Goal: Check status: Check status

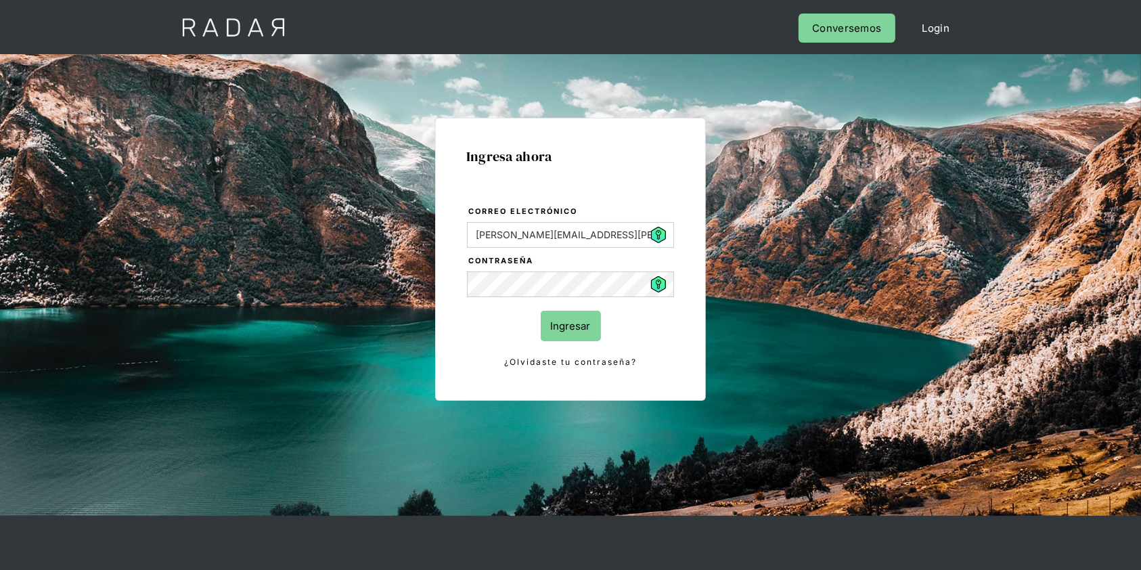
click at [568, 321] on input "Ingresar" at bounding box center [571, 326] width 60 height 30
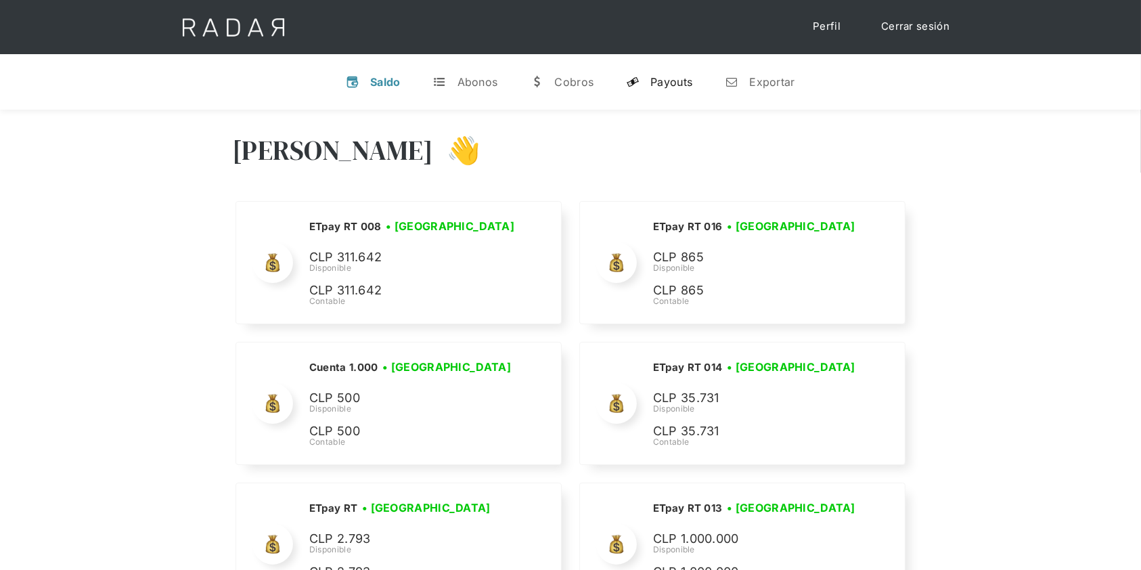
click at [668, 76] on div "Payouts" at bounding box center [671, 82] width 42 height 14
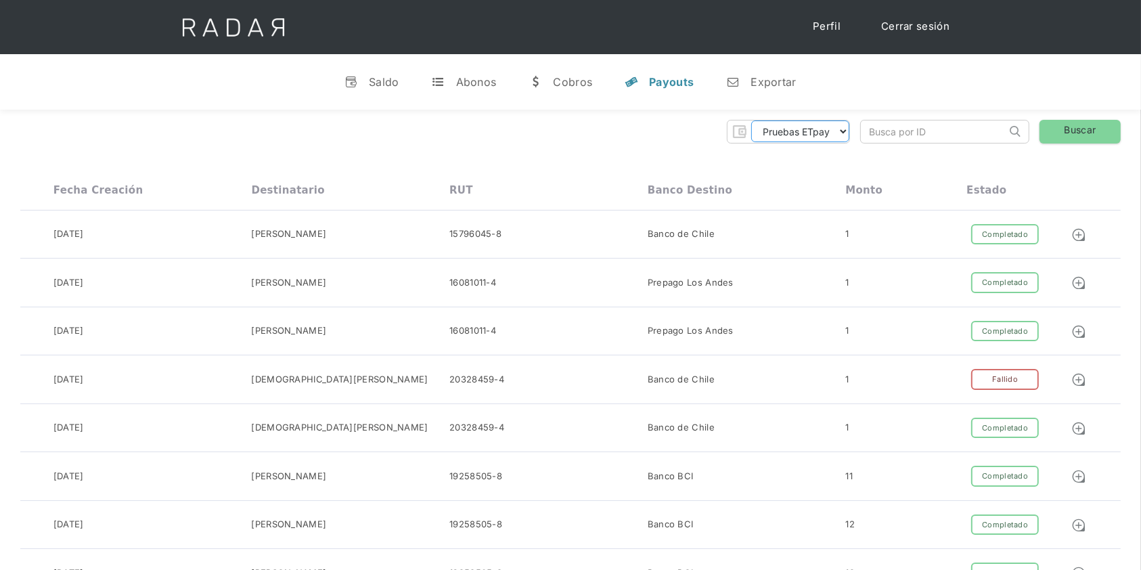
click at [796, 135] on select "Pruebas ETpay Cuenta 1.000 Cuenta 1.001 Cuenta 1.002 Cuenta 1.003 Cuenta 1.004 …" at bounding box center [800, 131] width 98 height 22
select select "etpay-cuenta-1001"
click at [751, 120] on select "Pruebas ETpay Cuenta 1.000 Cuenta 1.001 Cuenta 1.002 Cuenta 1.003 Cuenta 1.004 …" at bounding box center [800, 131] width 98 height 22
click at [1071, 132] on link "Buscar" at bounding box center [1079, 132] width 81 height 24
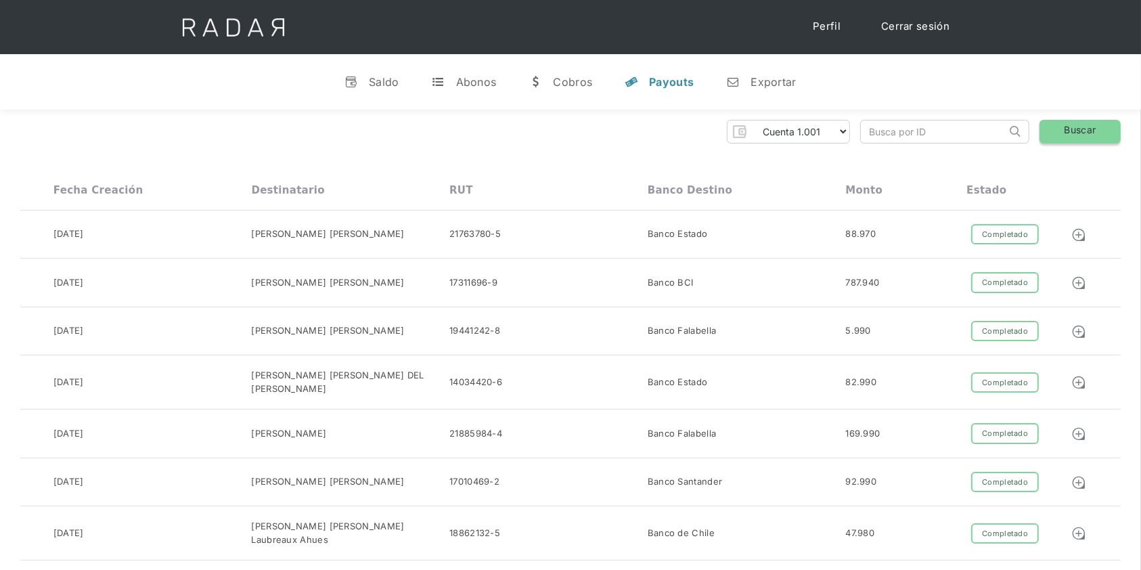
click at [1084, 133] on link "Buscar" at bounding box center [1079, 132] width 81 height 24
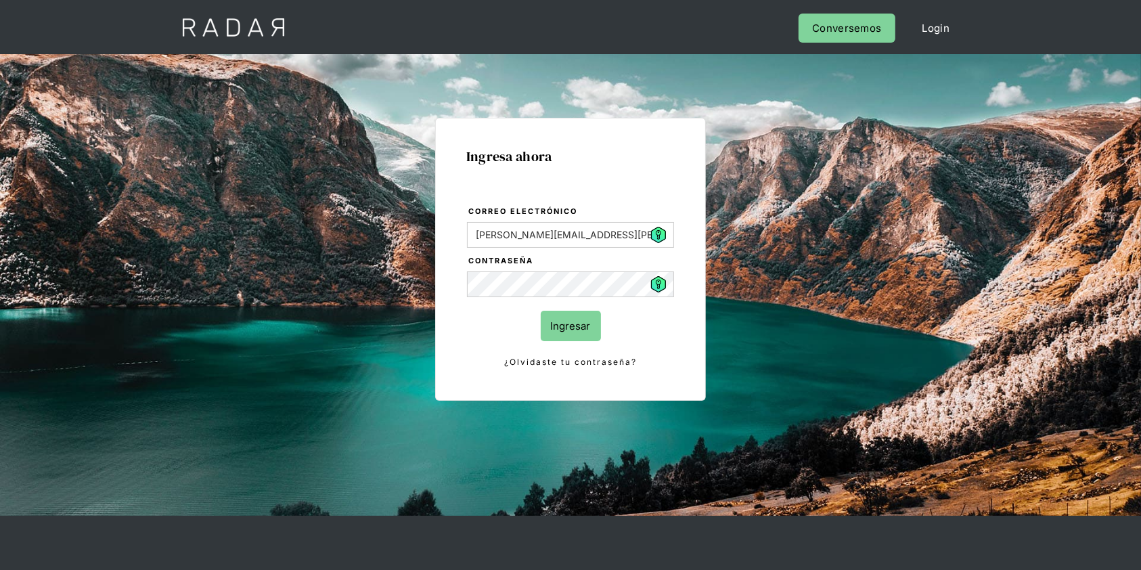
click at [566, 321] on input "Ingresar" at bounding box center [571, 326] width 60 height 30
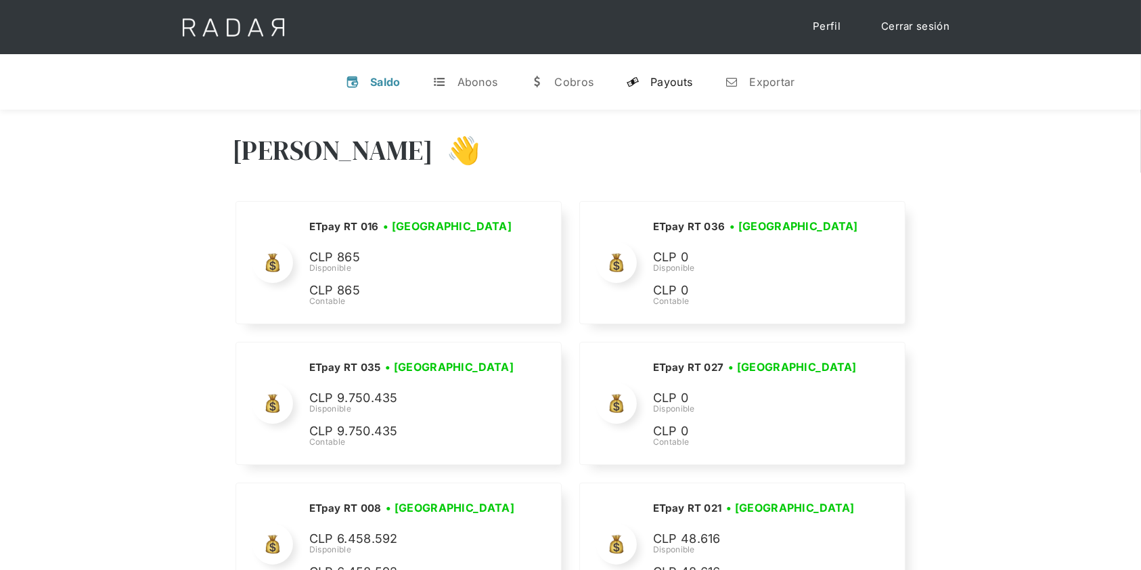
click at [670, 76] on div "Payouts" at bounding box center [671, 82] width 42 height 14
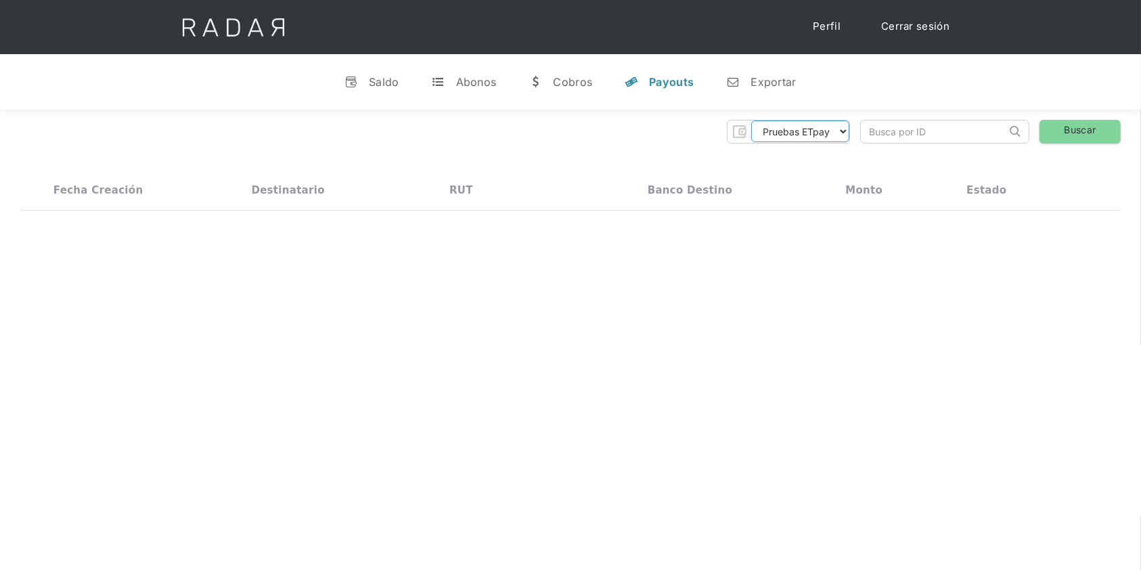
click at [839, 127] on select "Pruebas ETpay Cuenta 1.000 Cuenta 1.001 Cuenta 1.002 Cuenta 1.003 Cuenta 1.004 …" at bounding box center [800, 131] width 98 height 22
select select "etpay-cuenta-1001"
click at [751, 120] on select "Pruebas ETpay Cuenta 1.000 Cuenta 1.001 Cuenta 1.002 Cuenta 1.003 Cuenta 1.004 …" at bounding box center [800, 131] width 98 height 22
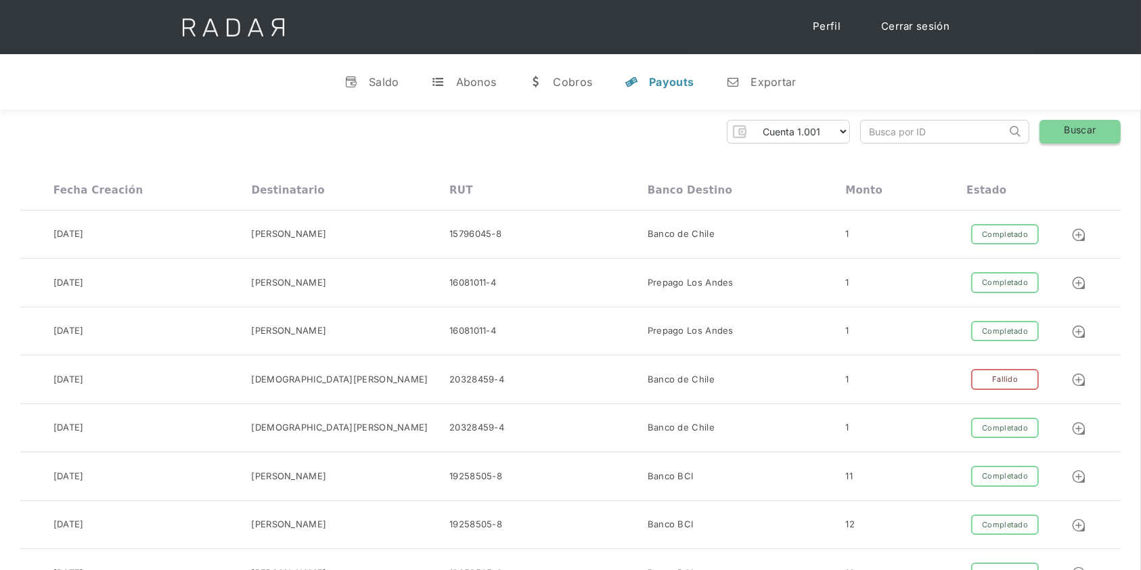
click at [1106, 133] on link "Buscar" at bounding box center [1079, 132] width 81 height 24
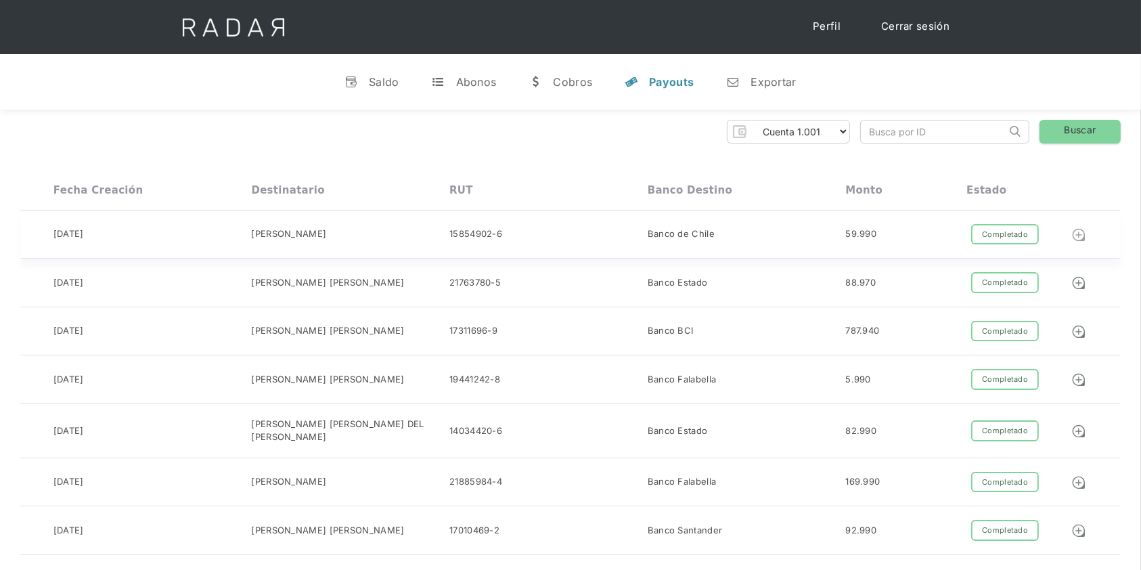
click at [1081, 238] on img at bounding box center [1078, 234] width 15 height 15
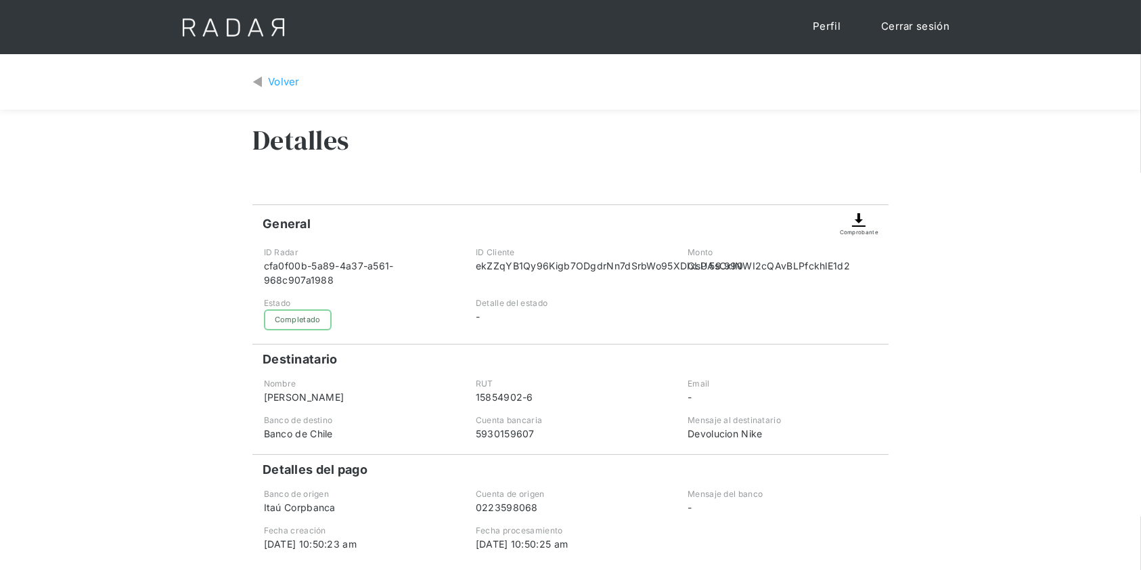
click at [864, 221] on img at bounding box center [859, 220] width 16 height 16
